Goal: Navigation & Orientation: Find specific page/section

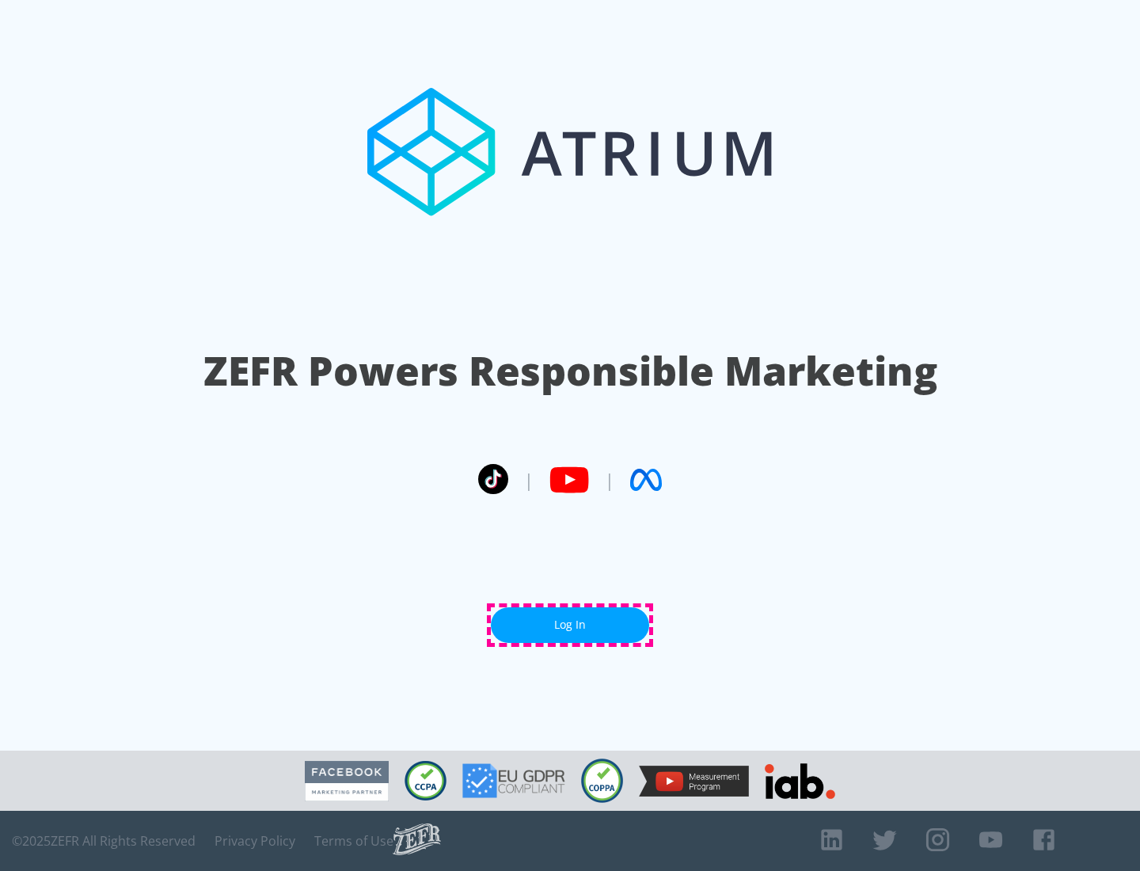
click at [570, 625] on link "Log In" at bounding box center [570, 625] width 158 height 36
